Goal: Navigation & Orientation: Find specific page/section

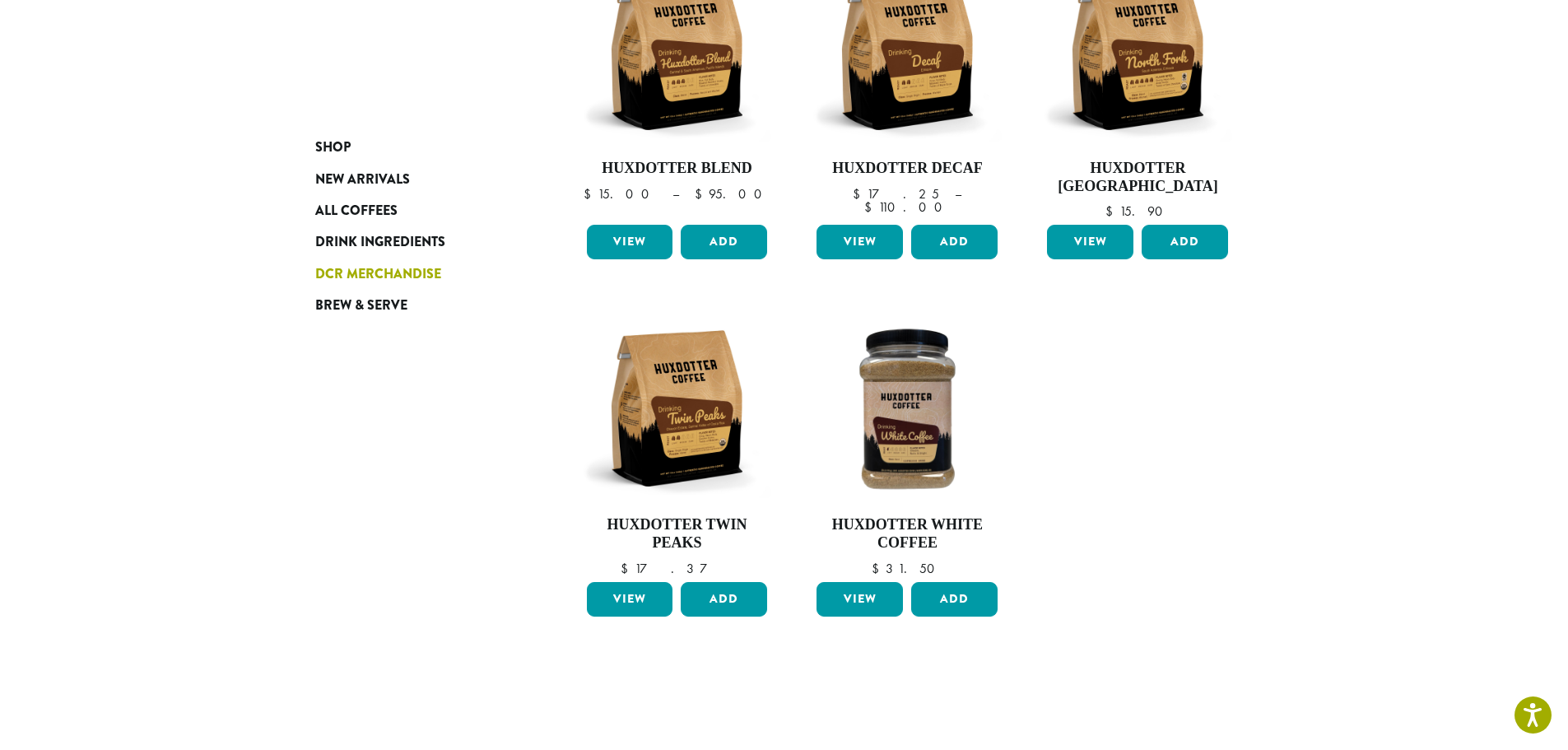
click at [381, 278] on span "DCR Merchandise" at bounding box center [379, 274] width 126 height 20
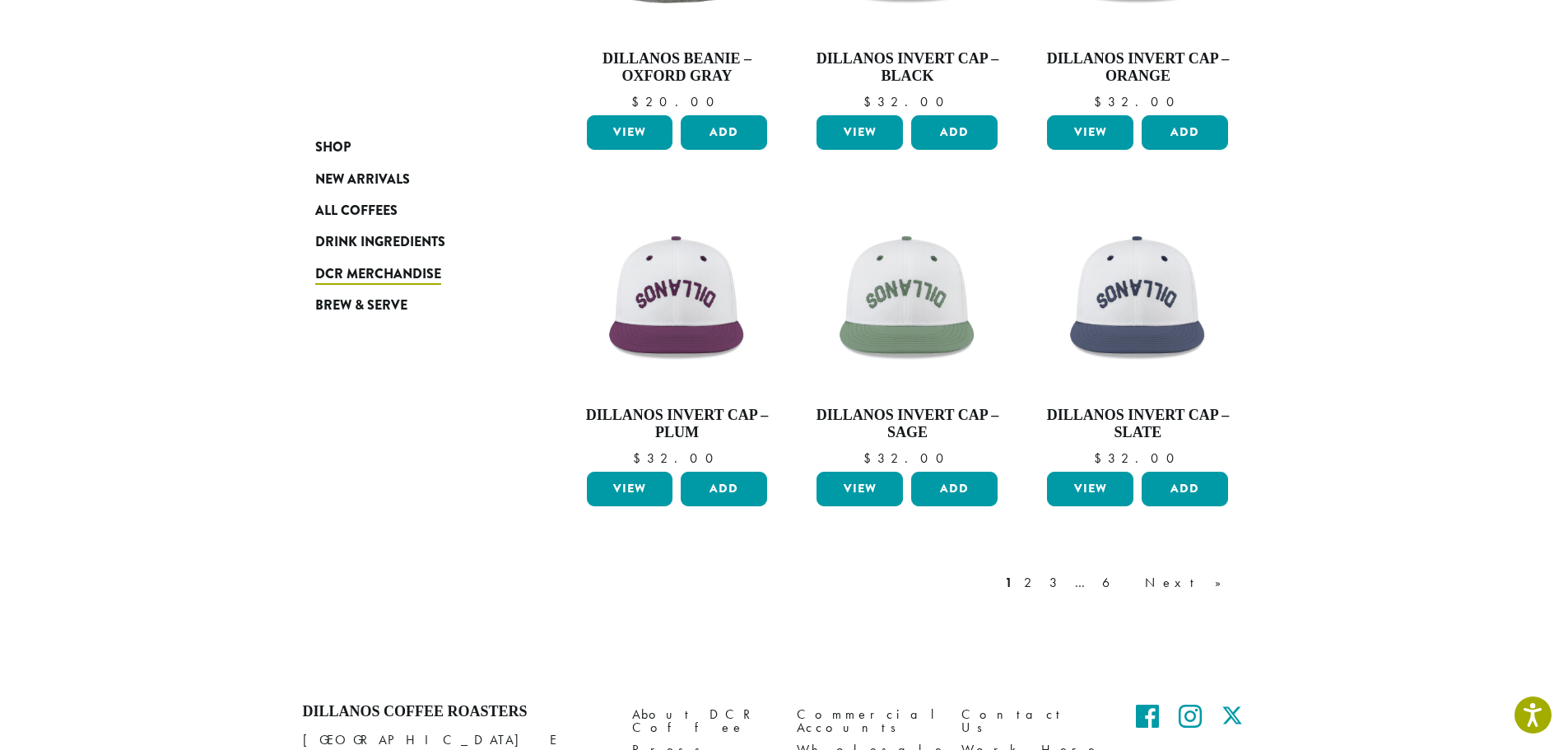
scroll to position [1290, 0]
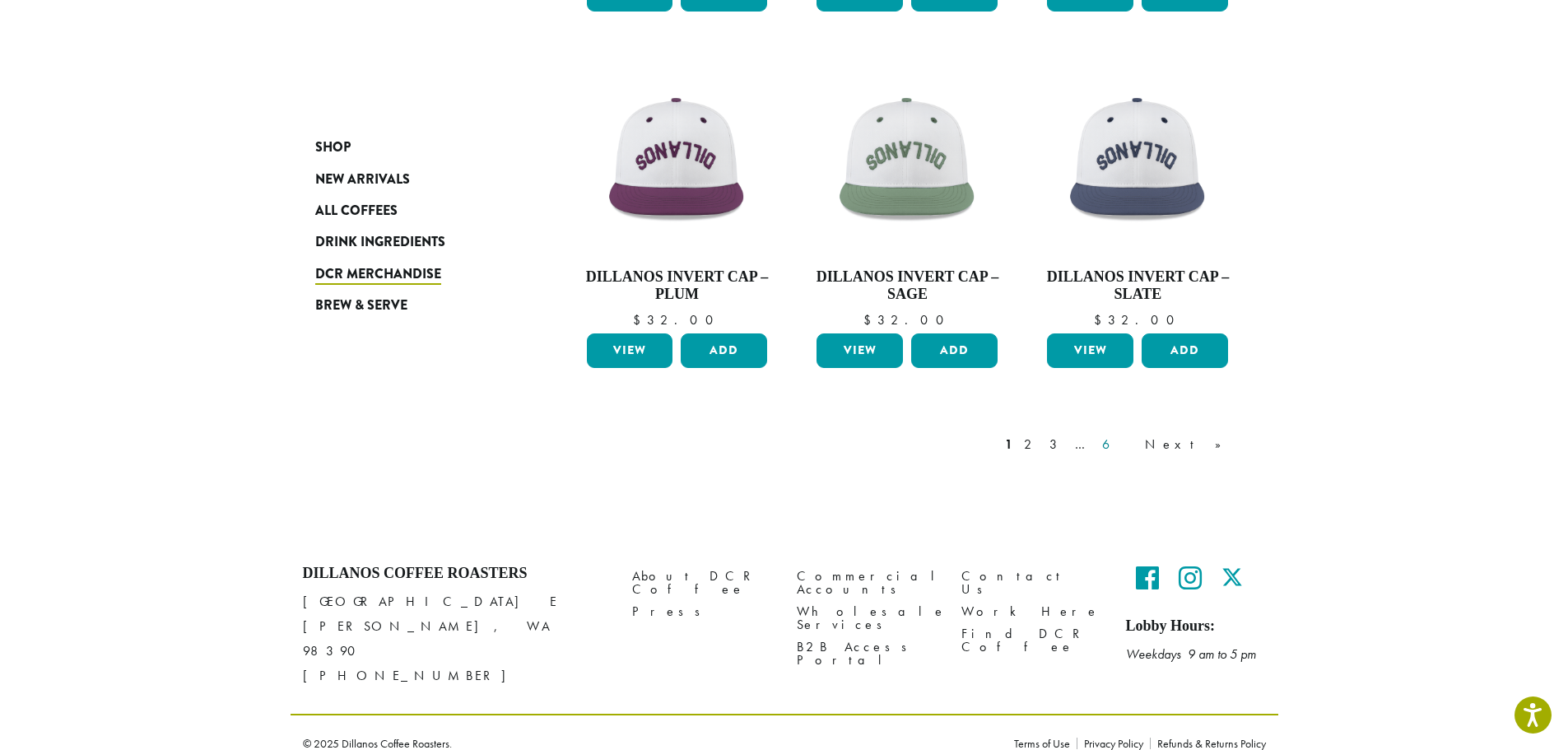
click at [1137, 443] on link "6" at bounding box center [1118, 444] width 38 height 20
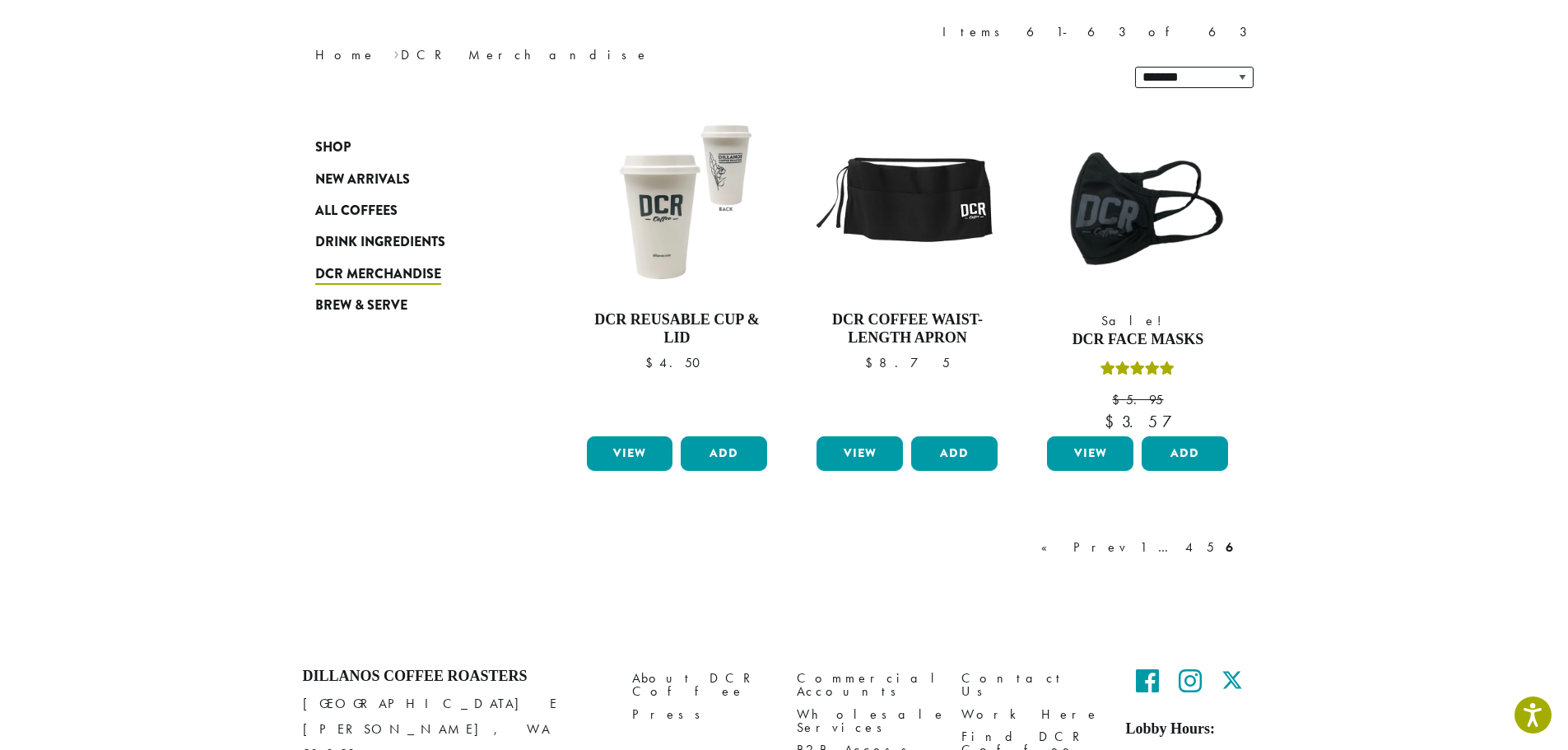
scroll to position [266, 0]
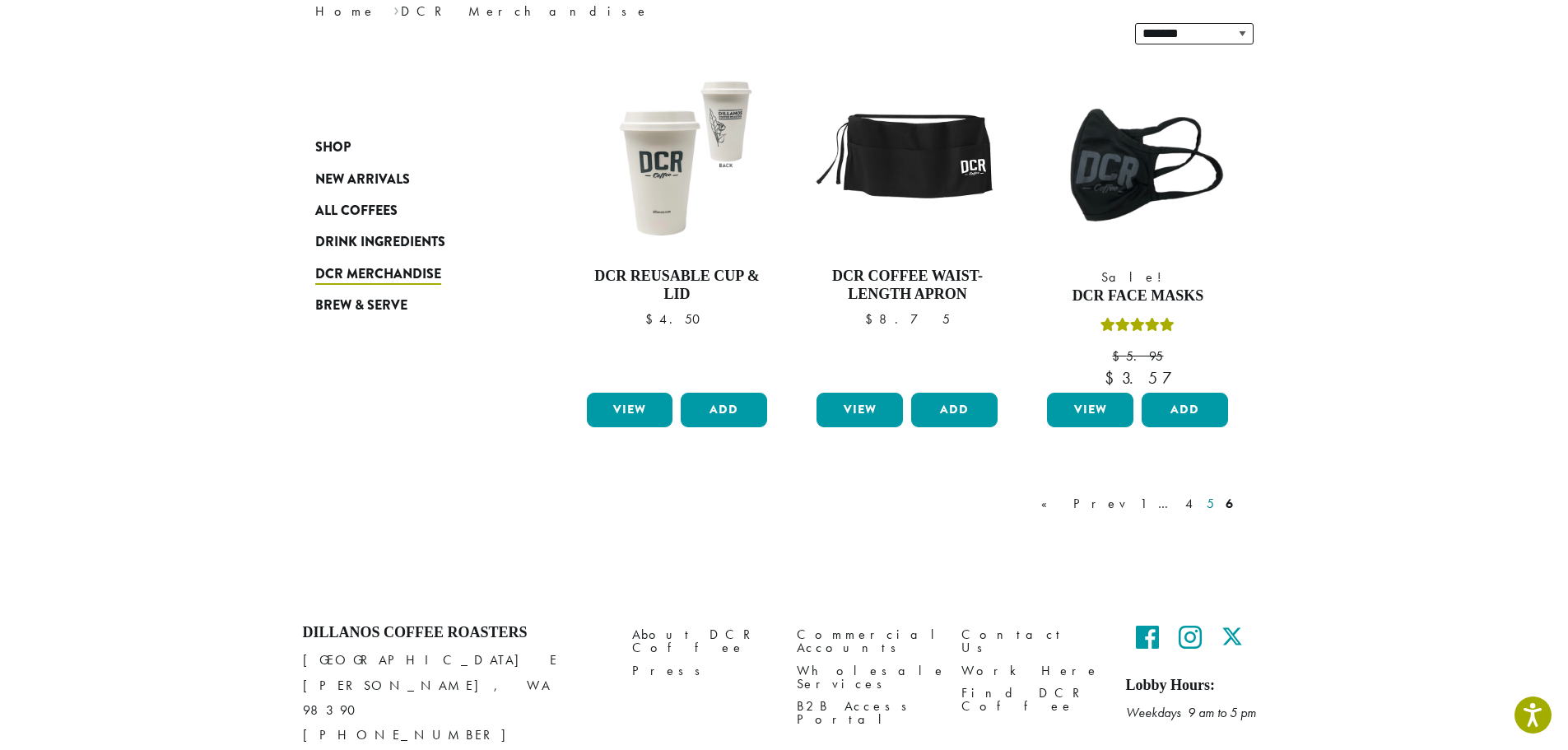
click at [1212, 494] on link "5" at bounding box center [1211, 504] width 14 height 20
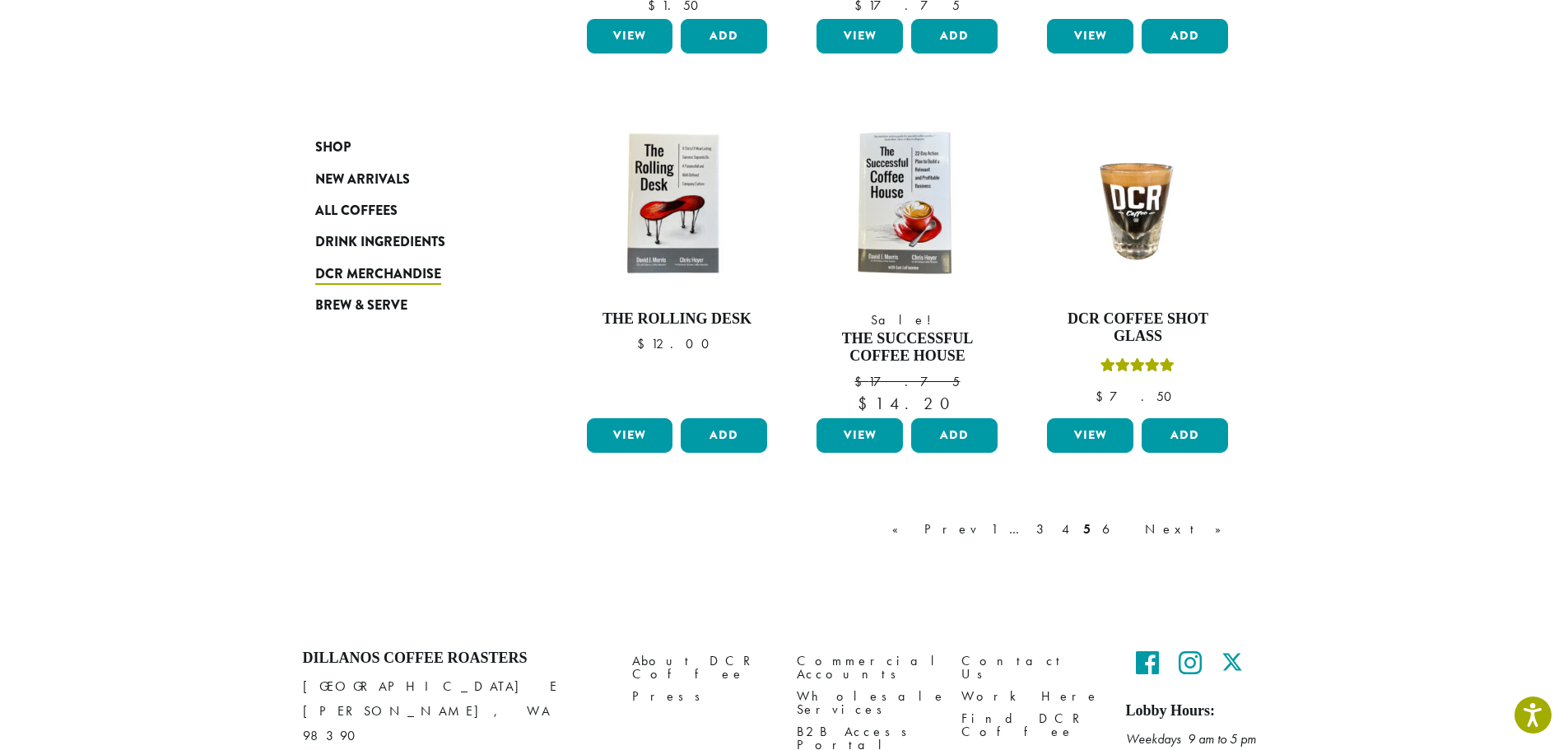
scroll to position [1254, 0]
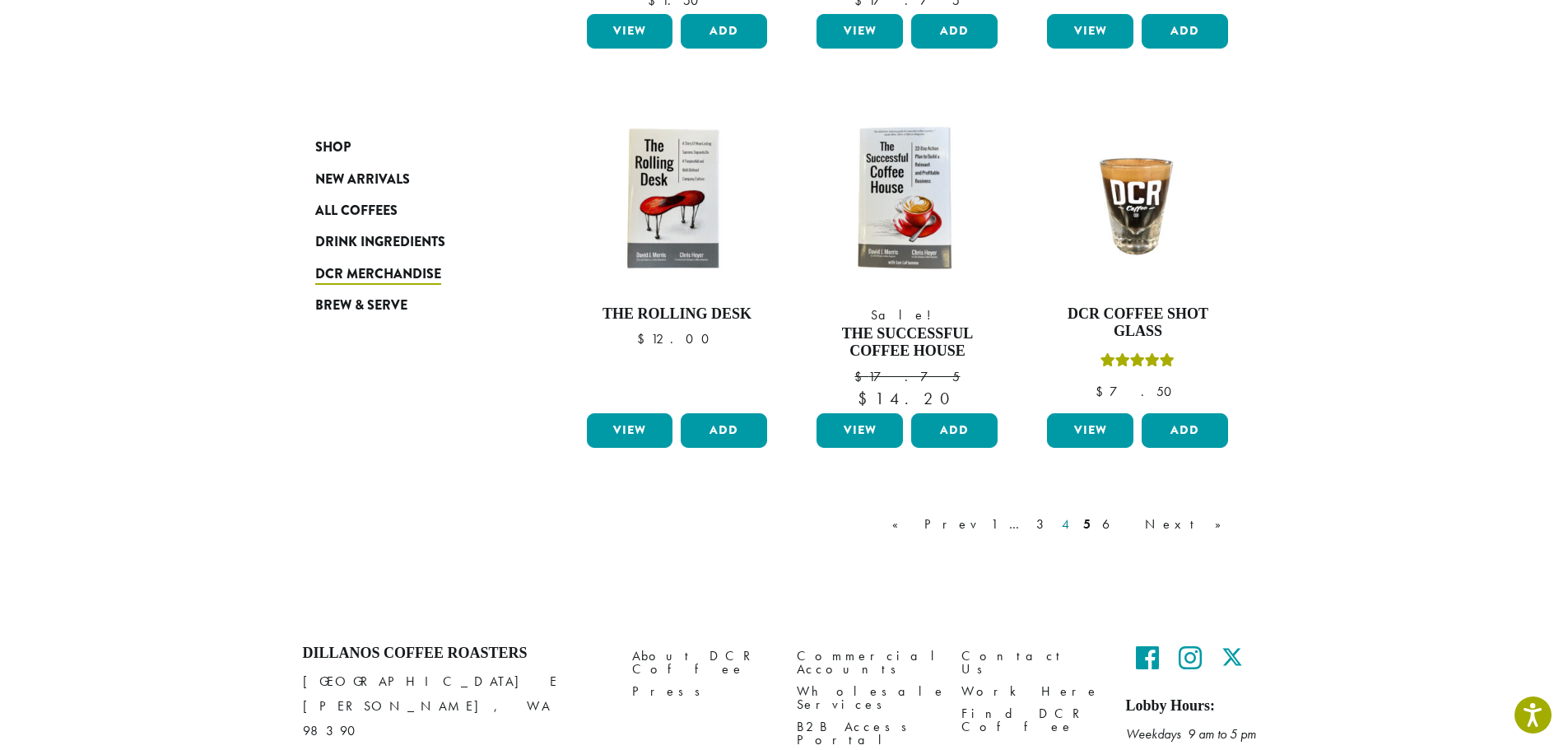
click at [1076, 531] on link "4" at bounding box center [1067, 524] width 17 height 20
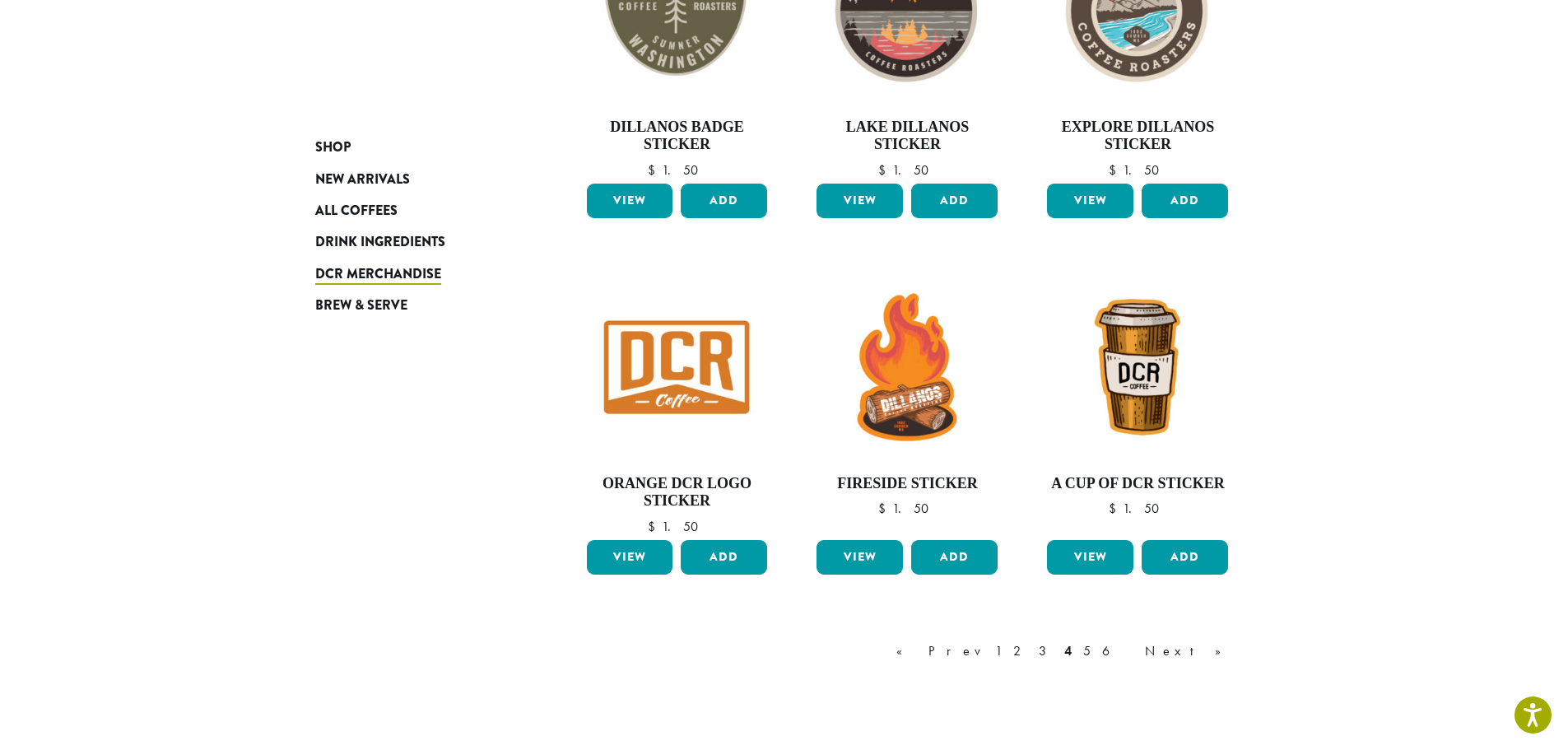
scroll to position [1089, 0]
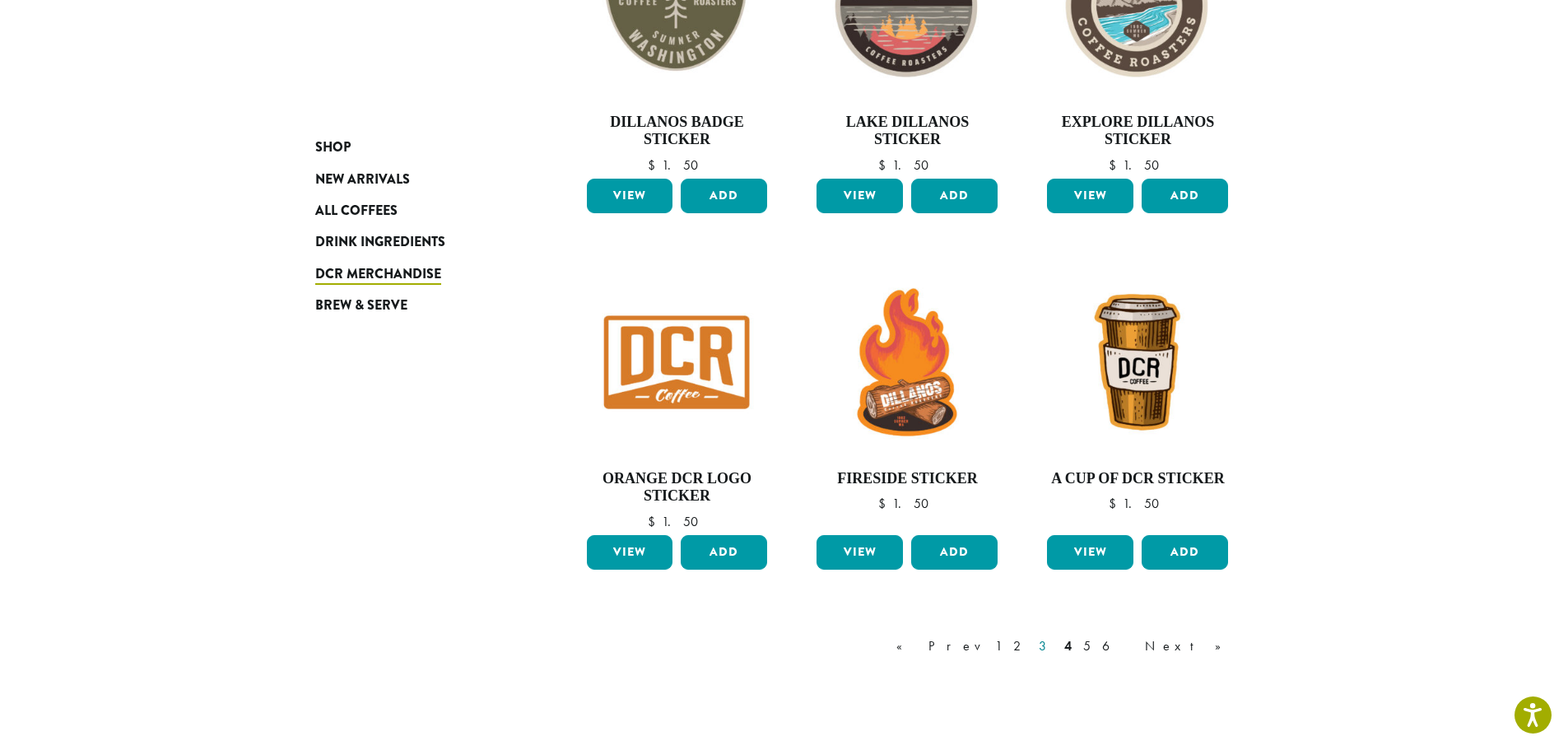
click at [1056, 647] on link "3" at bounding box center [1045, 646] width 20 height 20
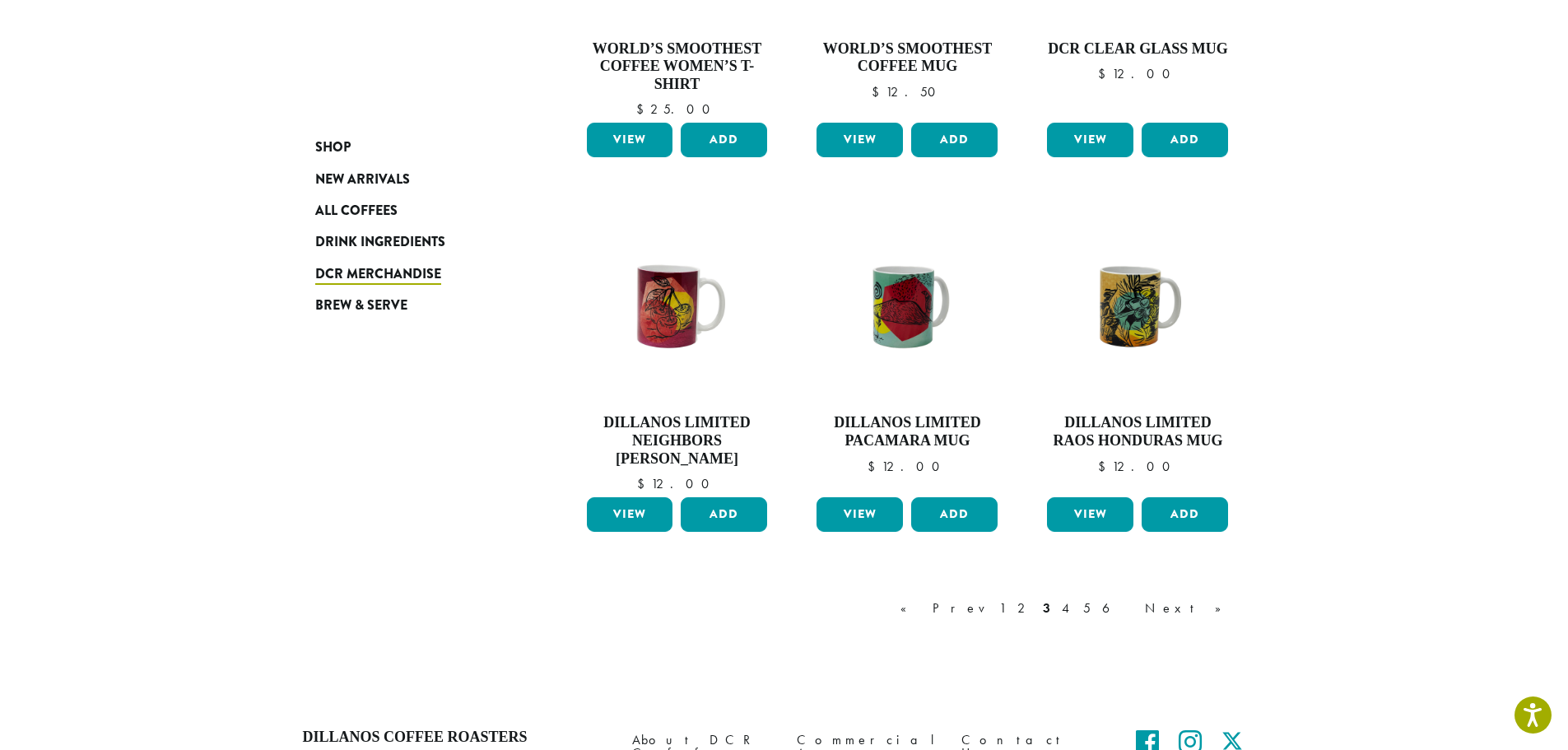
scroll to position [1171, 0]
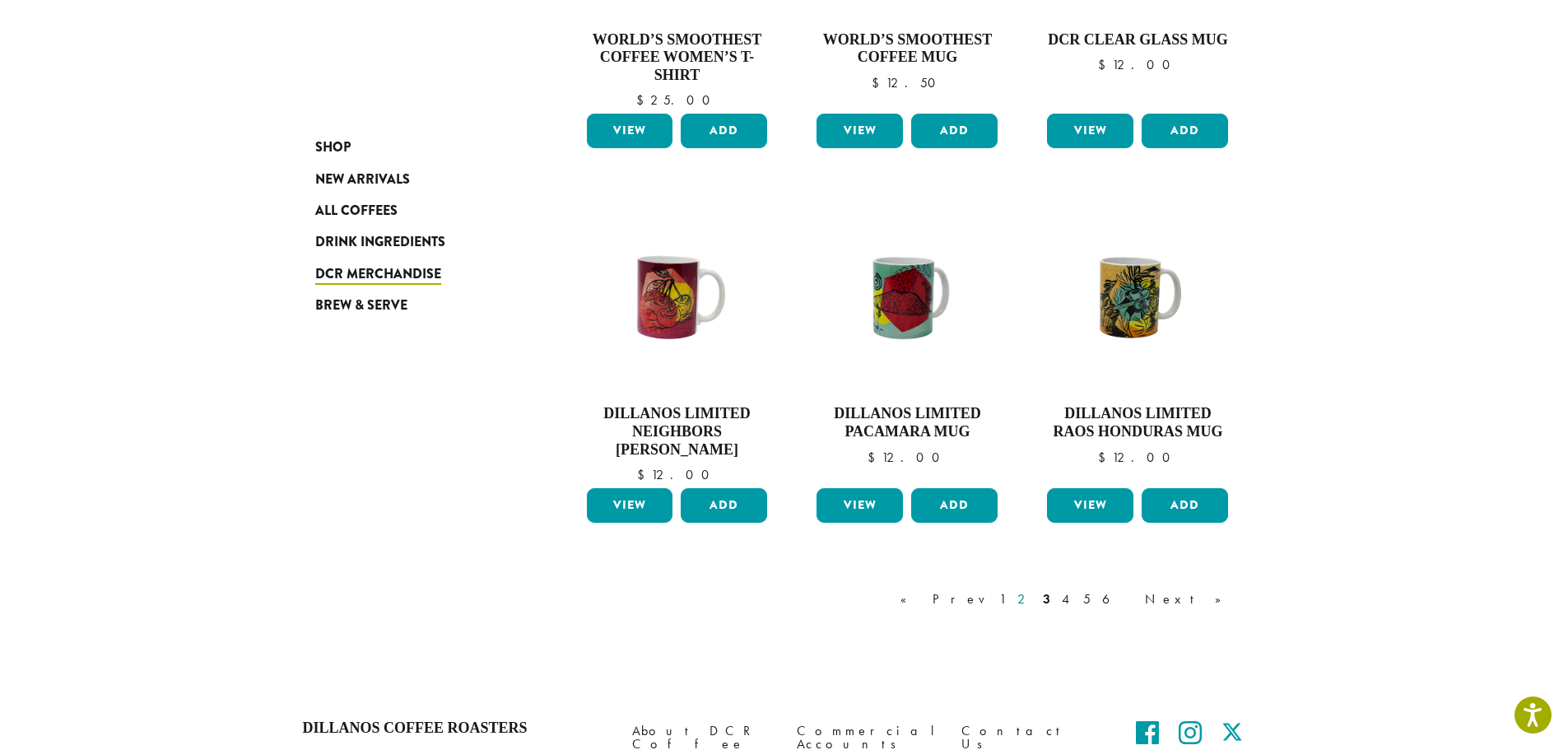
click at [1035, 600] on link "2" at bounding box center [1024, 599] width 20 height 20
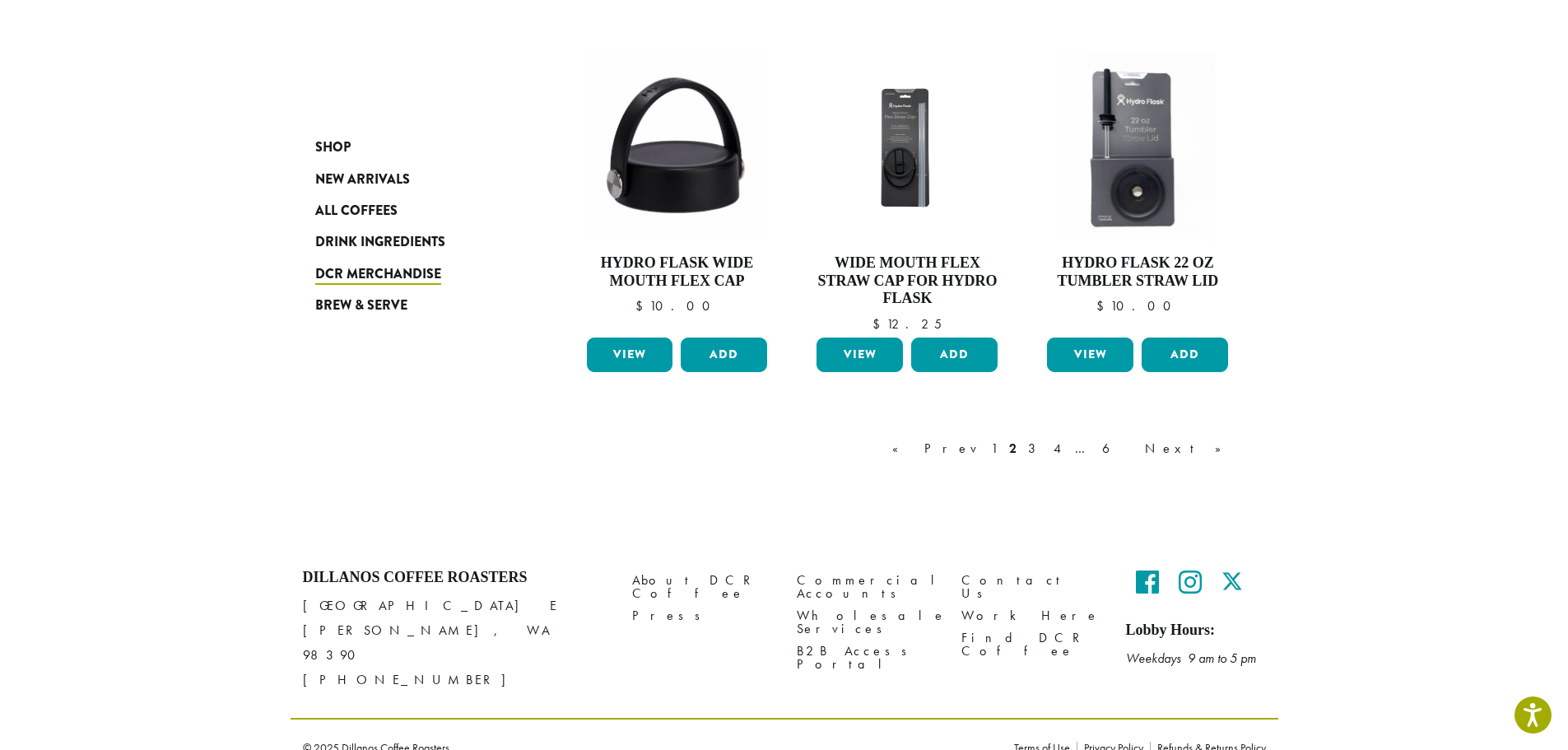
scroll to position [1376, 0]
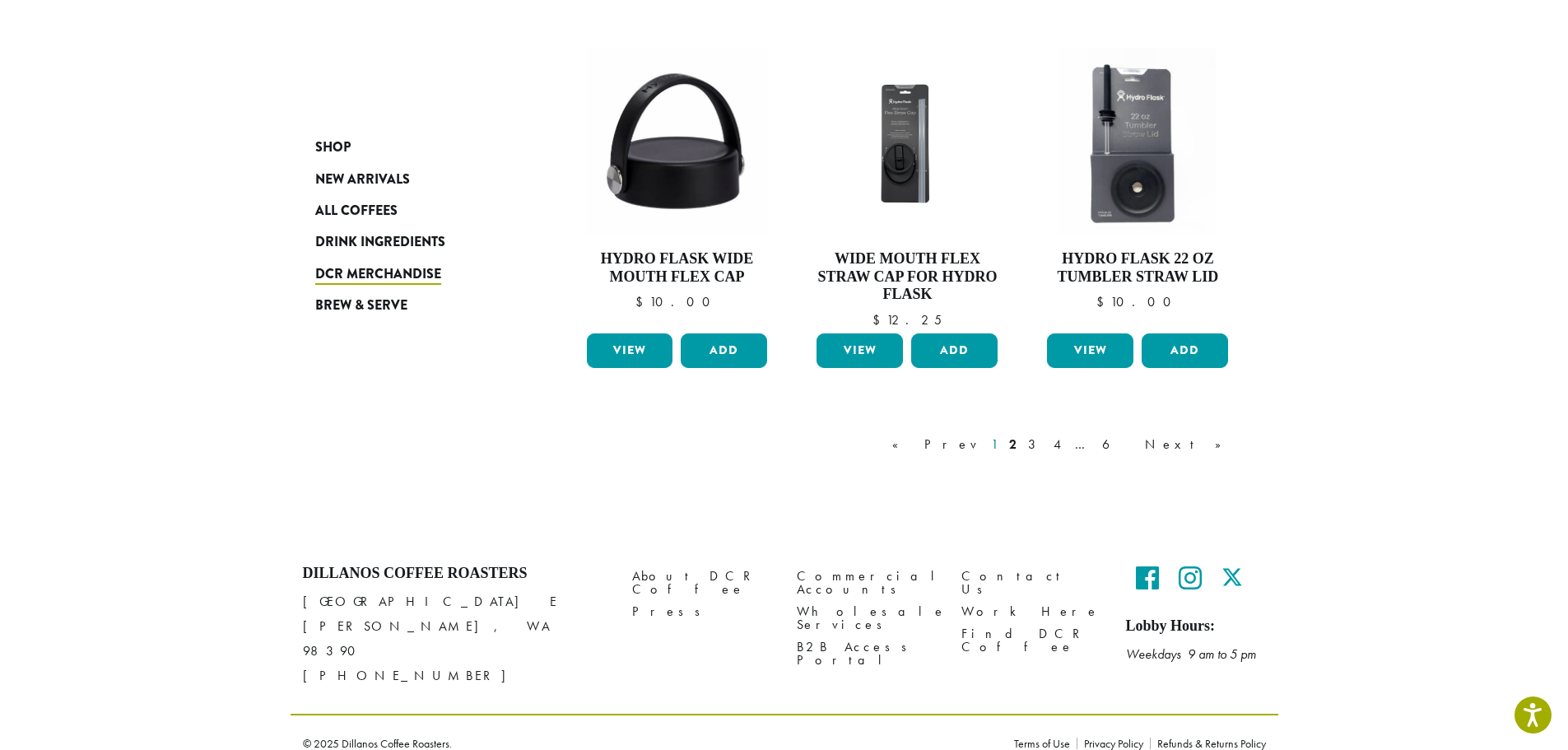
click at [1001, 443] on link "1" at bounding box center [994, 444] width 13 height 20
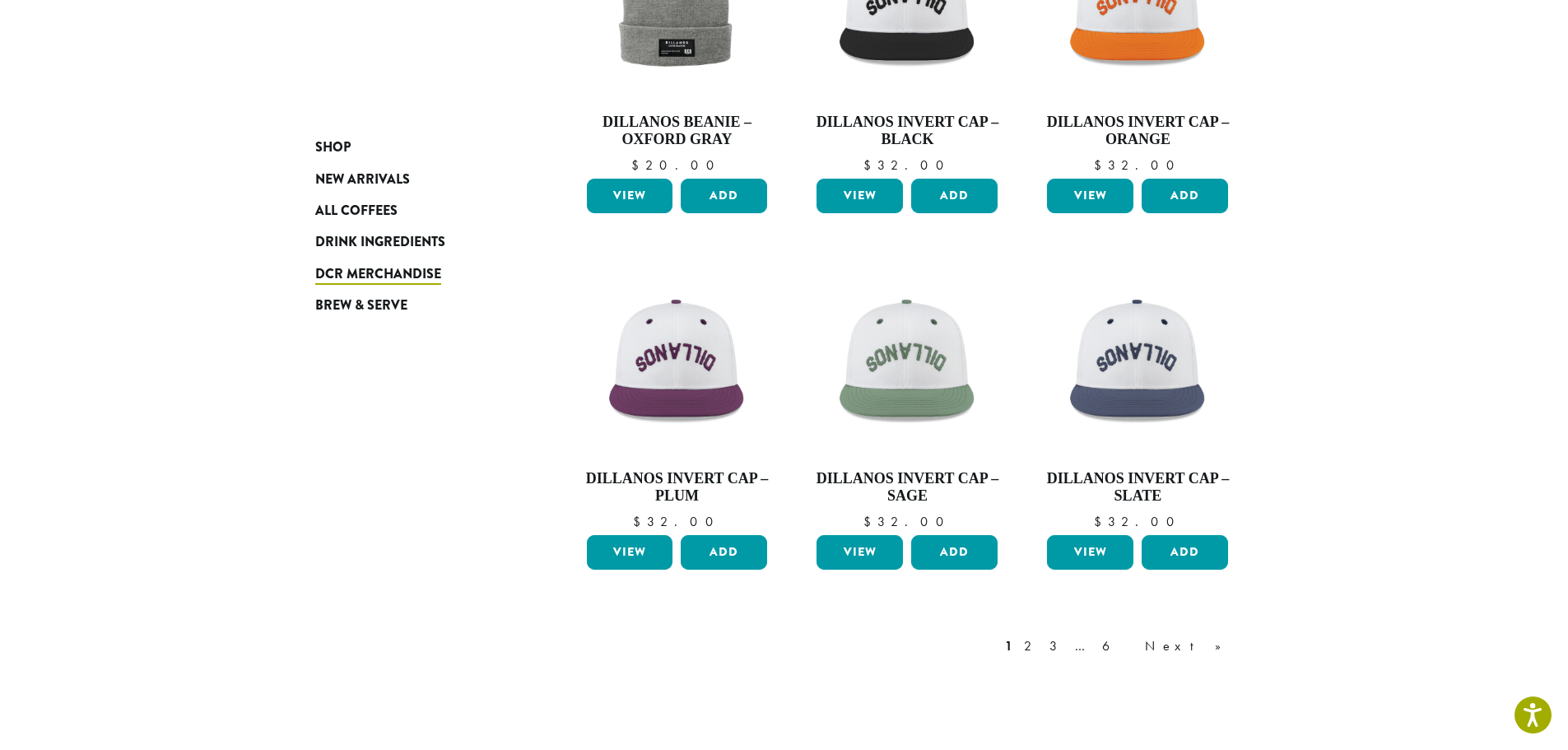
scroll to position [1290, 0]
